Goal: Task Accomplishment & Management: Use online tool/utility

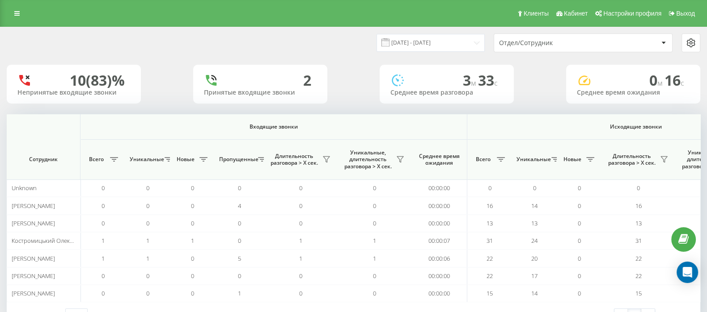
scroll to position [0, 554]
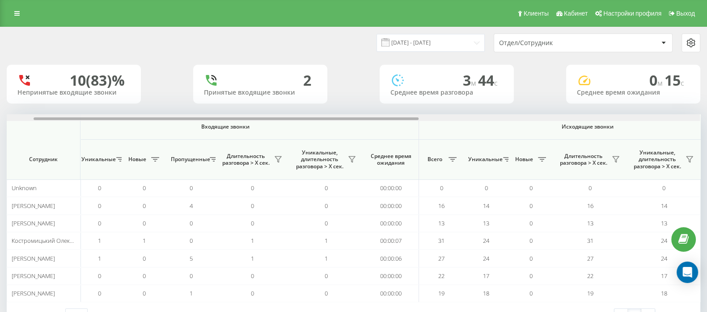
scroll to position [0, 554]
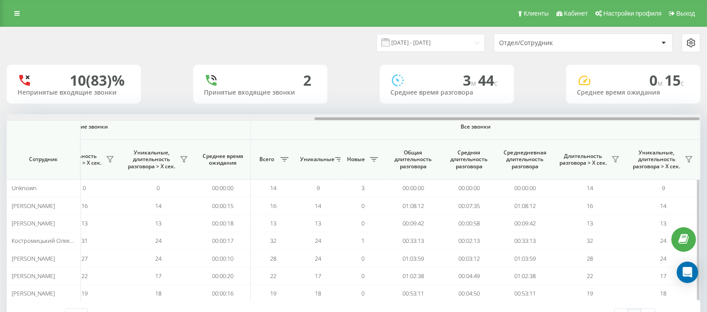
drag, startPoint x: 384, startPoint y: 118, endPoint x: 621, endPoint y: 142, distance: 237.6
click at [706, 118] on html "[DOMAIN_NAME] Проекты [DOMAIN_NAME] Дашборд Центр обращений Аналитика Ваши отче…" at bounding box center [353, 156] width 707 height 312
click at [614, 160] on icon at bounding box center [614, 159] width 7 height 7
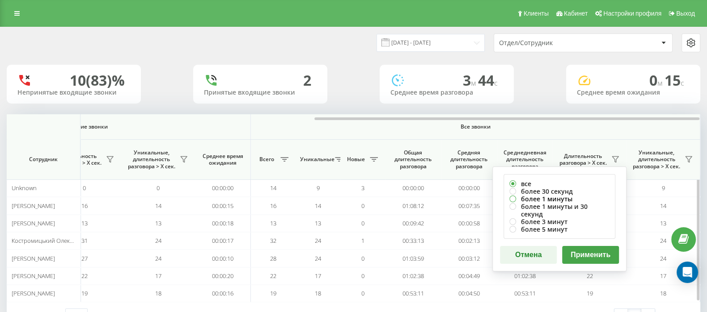
click at [510, 196] on label "более 1 минуты" at bounding box center [559, 199] width 100 height 8
radio input "true"
click at [587, 246] on button "Применить" at bounding box center [590, 255] width 57 height 18
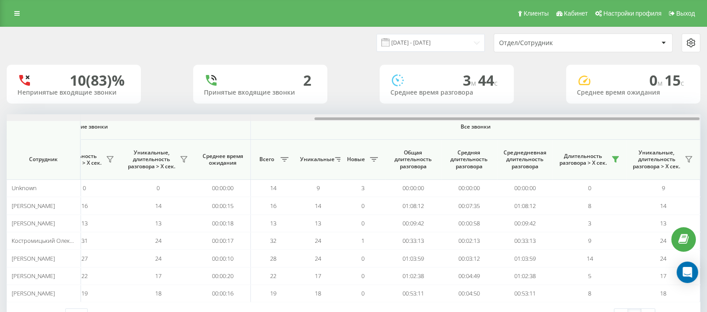
drag, startPoint x: 383, startPoint y: 119, endPoint x: 715, endPoint y: 123, distance: 331.2
click at [706, 123] on html "go.keycrm.app Проекты go.keycrm.app Дашборд Центр обращений Аналитика Ваши отче…" at bounding box center [353, 156] width 707 height 312
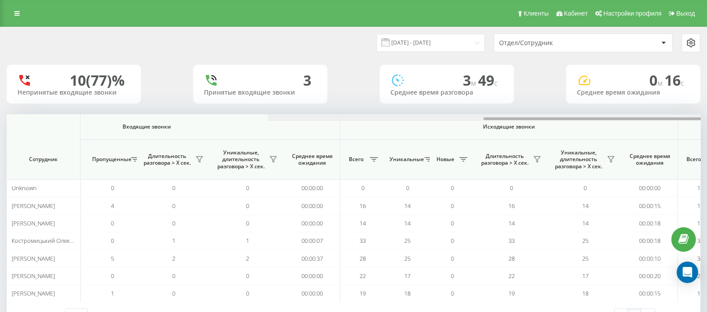
scroll to position [0, 554]
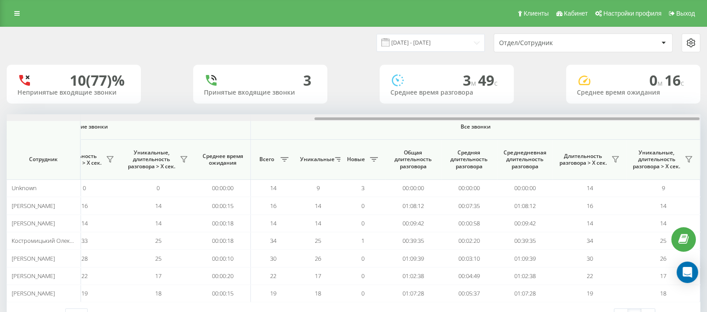
drag, startPoint x: 492, startPoint y: 119, endPoint x: 655, endPoint y: 101, distance: 164.6
click at [706, 118] on html "go.keycrm.app Проекты go.keycrm.app Дашборд Центр обращений Аналитика Ваши отче…" at bounding box center [353, 156] width 707 height 312
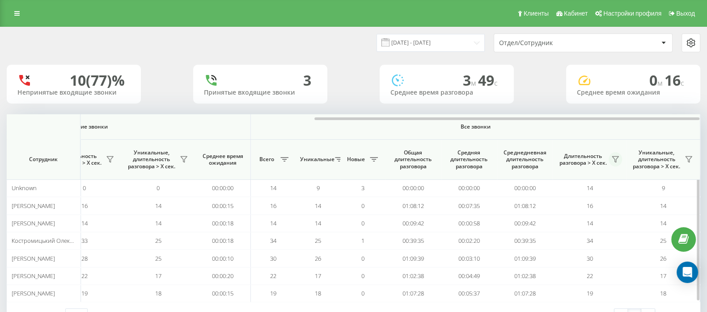
click at [616, 159] on icon at bounding box center [615, 160] width 6 height 6
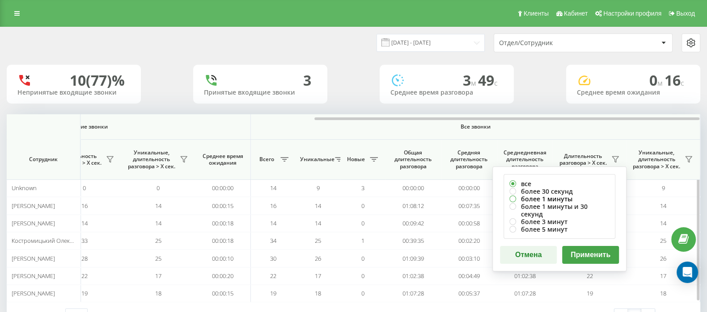
click at [512, 196] on label "более 1 минуты" at bounding box center [559, 199] width 100 height 8
radio input "true"
click at [579, 247] on button "Применить" at bounding box center [590, 255] width 57 height 18
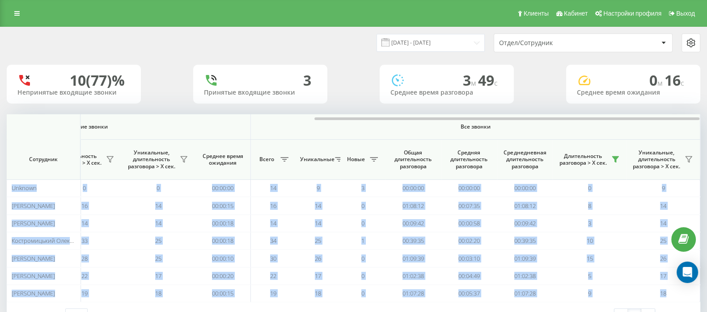
drag, startPoint x: 387, startPoint y: 117, endPoint x: 715, endPoint y: 117, distance: 327.6
click at [706, 117] on html "go.keycrm.app Проекты go.keycrm.app Дашборд Центр обращений Аналитика Ваши отче…" at bounding box center [353, 156] width 707 height 312
